Goal: Complete application form

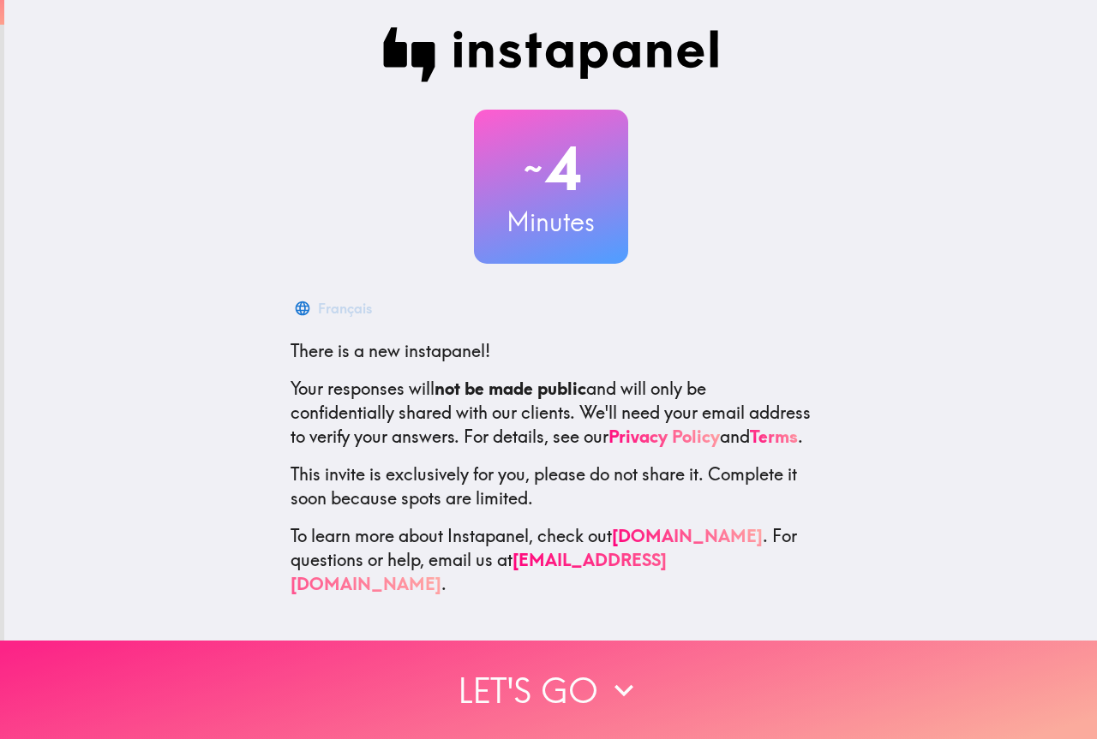
click at [607, 684] on icon "button" at bounding box center [624, 691] width 38 height 38
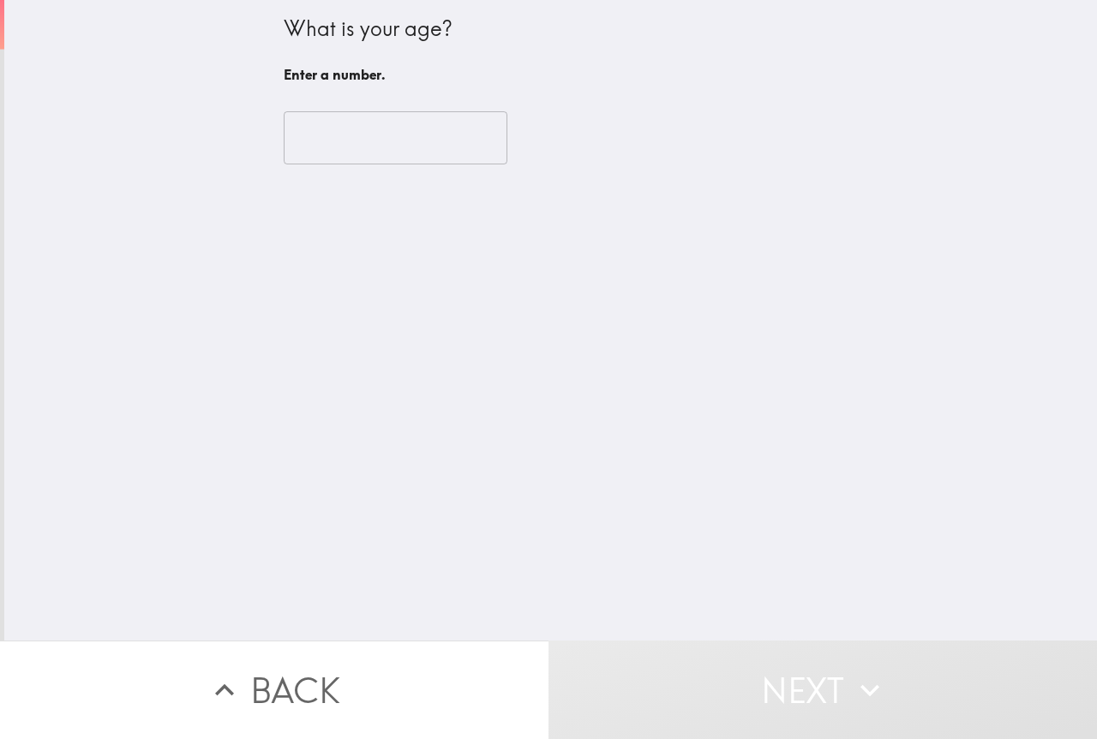
click at [347, 142] on input "number" at bounding box center [396, 137] width 224 height 53
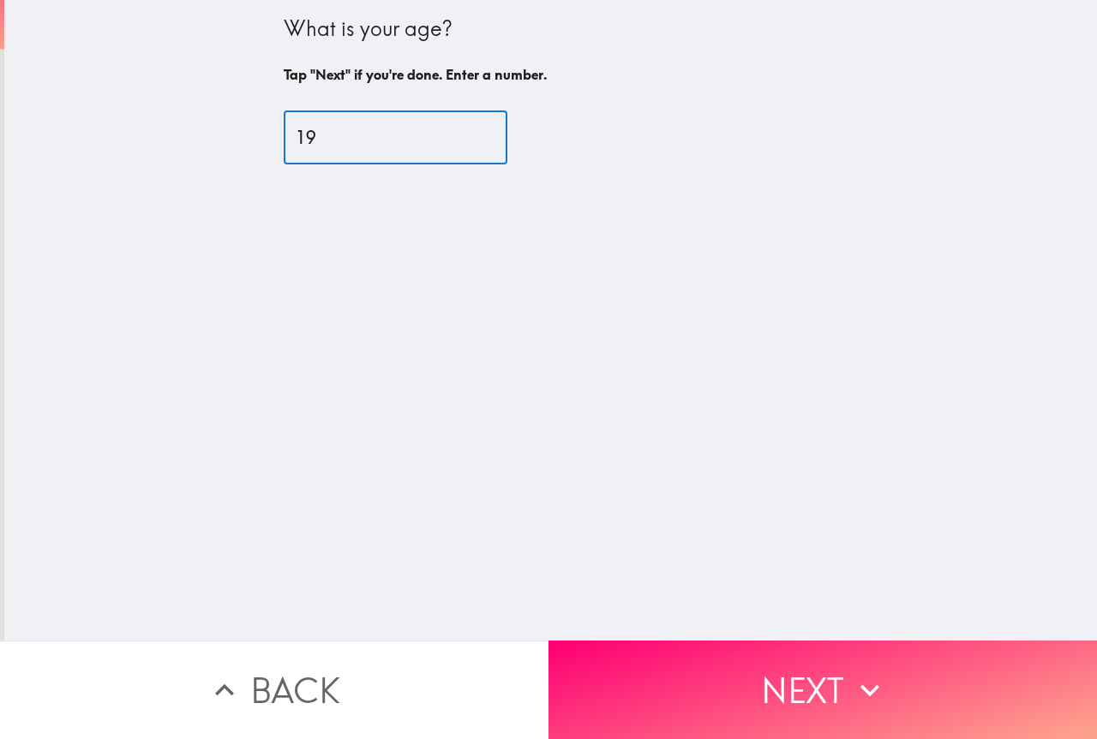
type input "19"
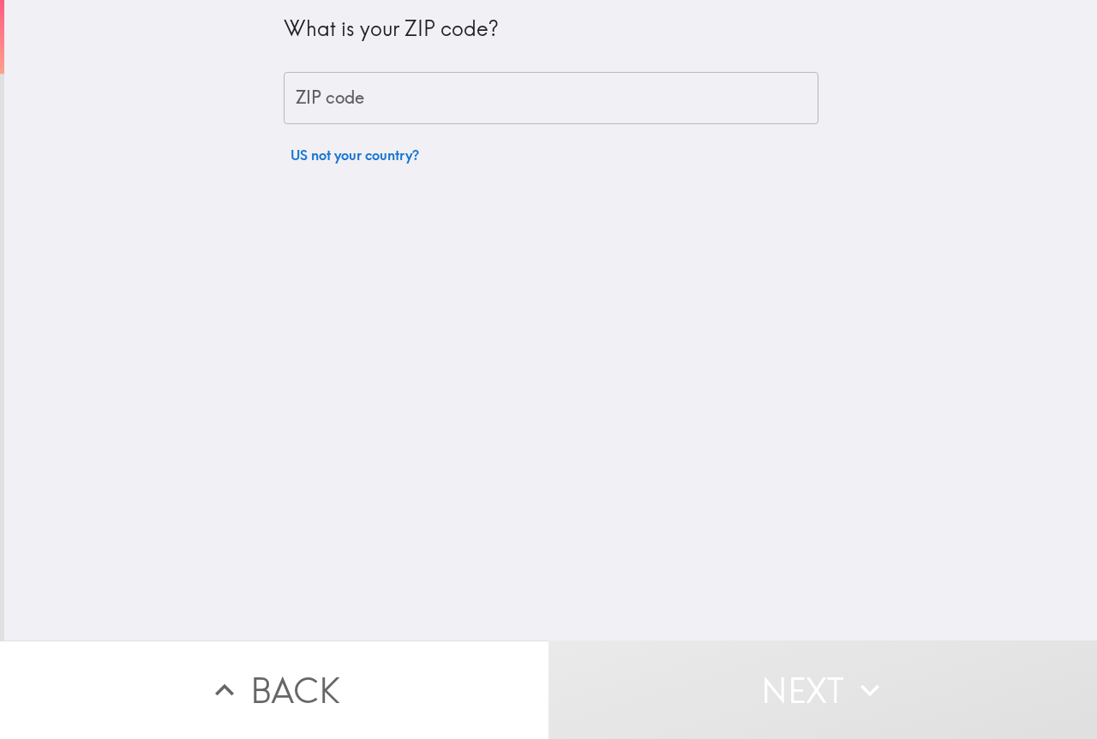
click at [335, 107] on input "ZIP code" at bounding box center [551, 98] width 535 height 53
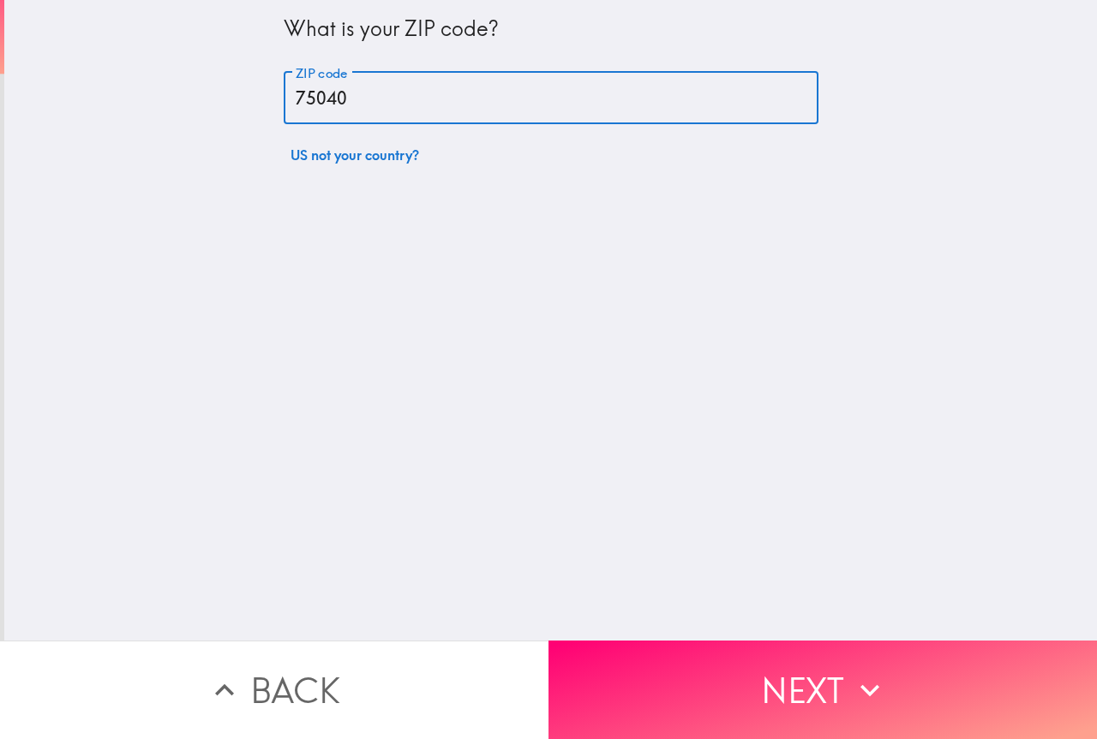
type input "75040"
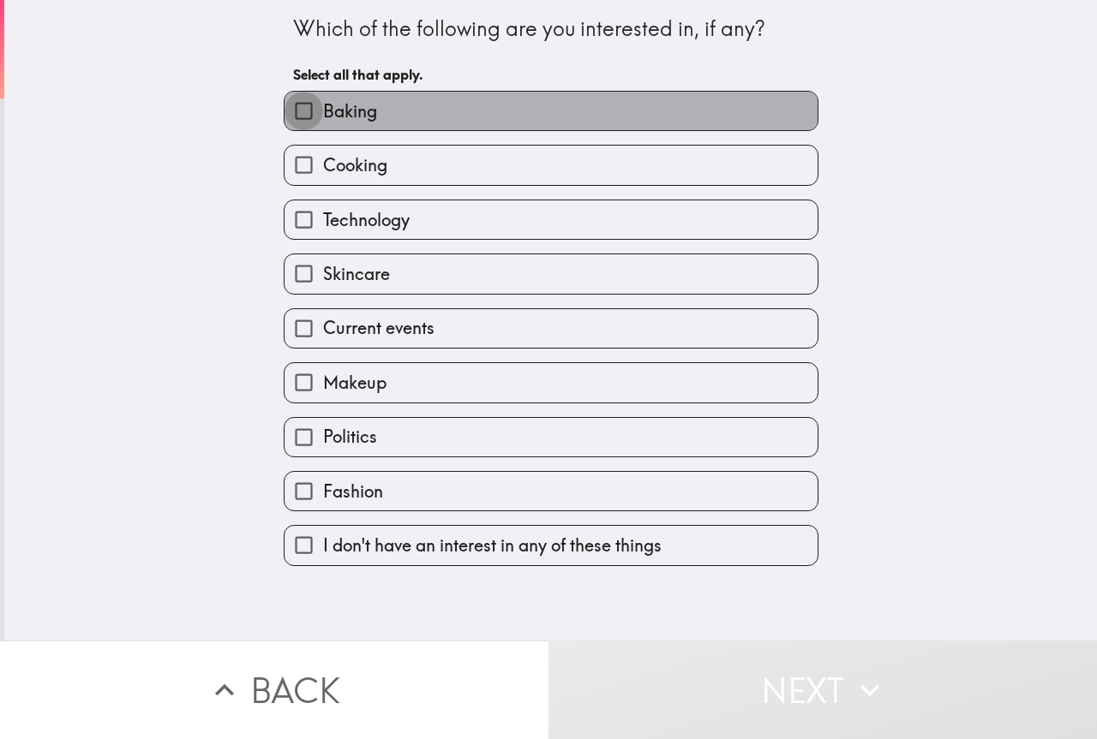
drag, startPoint x: 296, startPoint y: 105, endPoint x: 294, endPoint y: 121, distance: 16.4
click at [296, 105] on input "Baking" at bounding box center [303, 111] width 39 height 39
checkbox input "true"
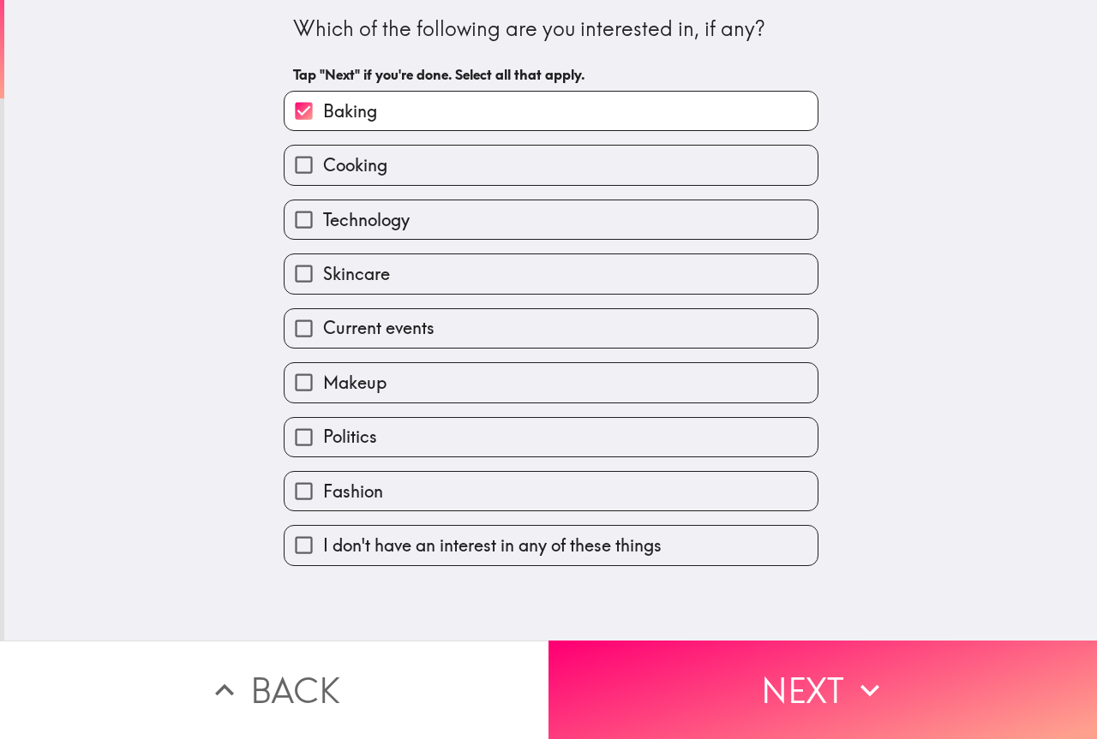
click at [293, 165] on input "Cooking" at bounding box center [303, 165] width 39 height 39
checkbox input "true"
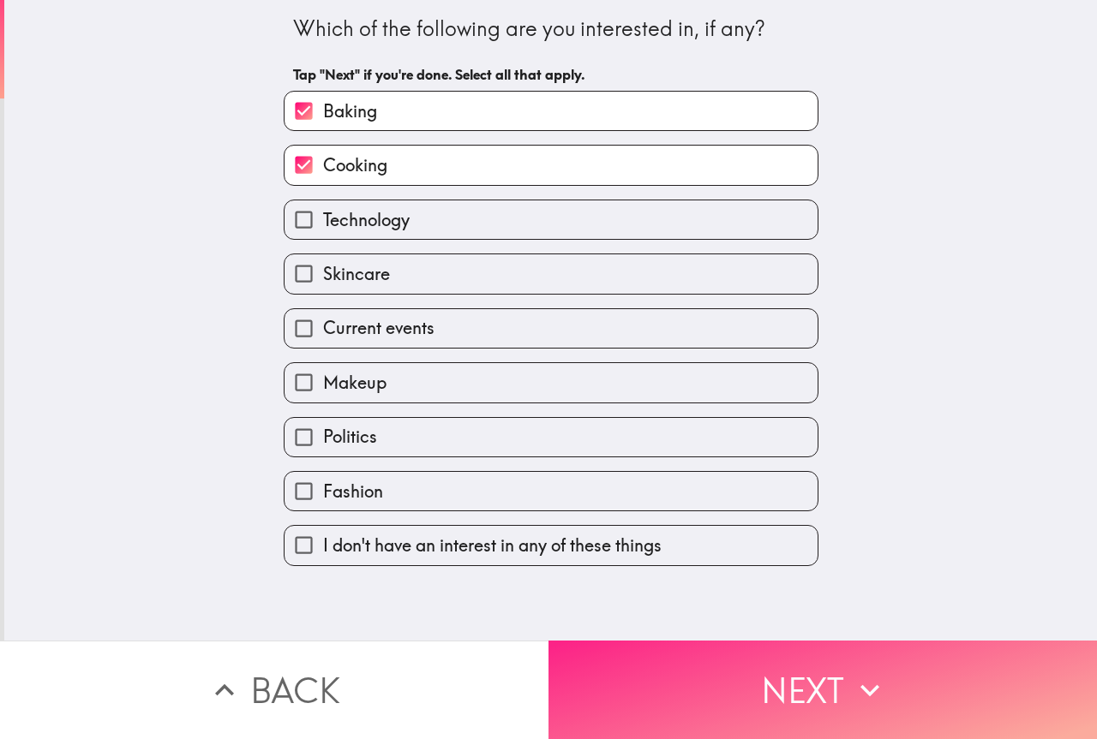
click at [604, 652] on button "Next" at bounding box center [822, 690] width 548 height 99
